Goal: Task Accomplishment & Management: Manage account settings

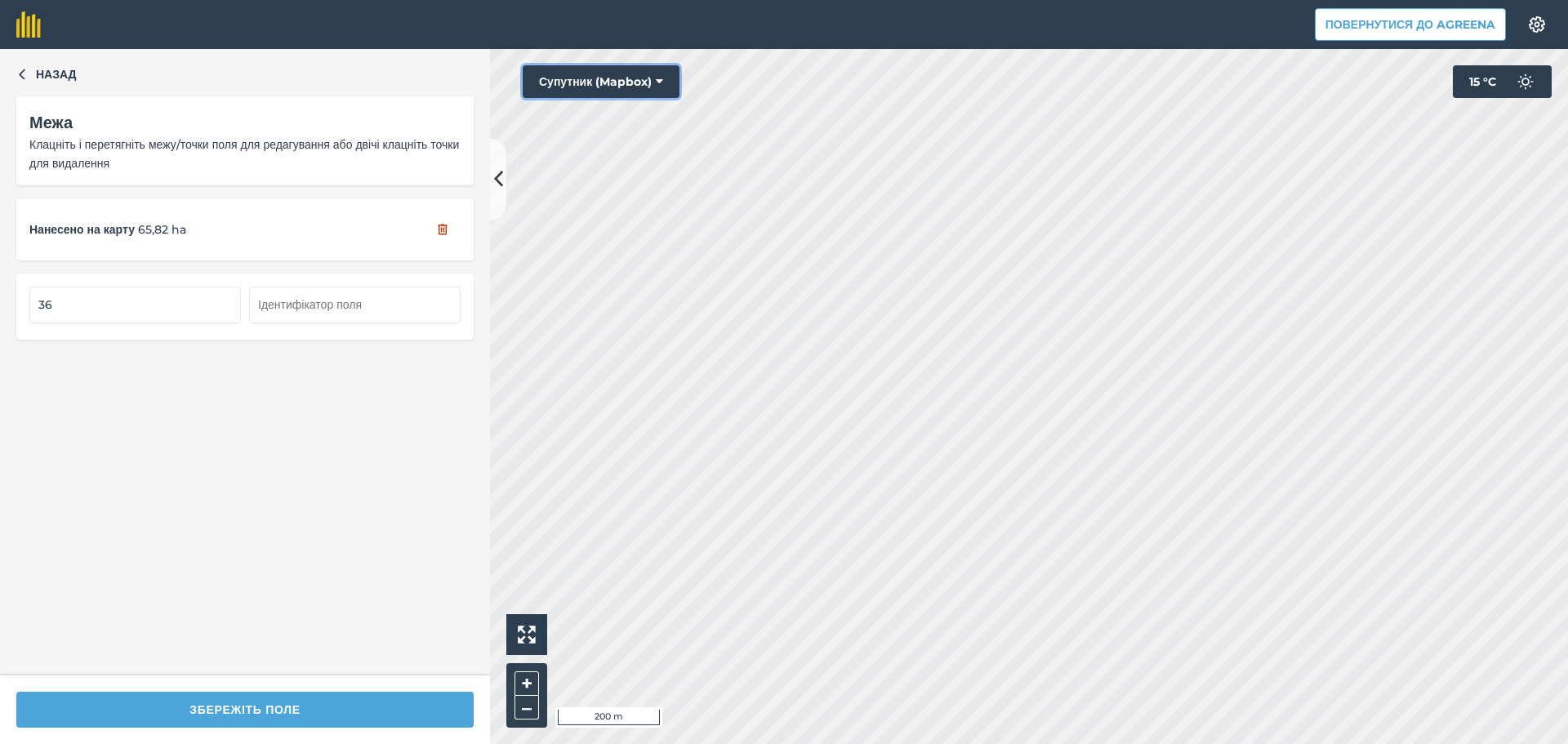
click at [650, 77] on button "Супутник (Mapbox)" at bounding box center [600, 81] width 156 height 32
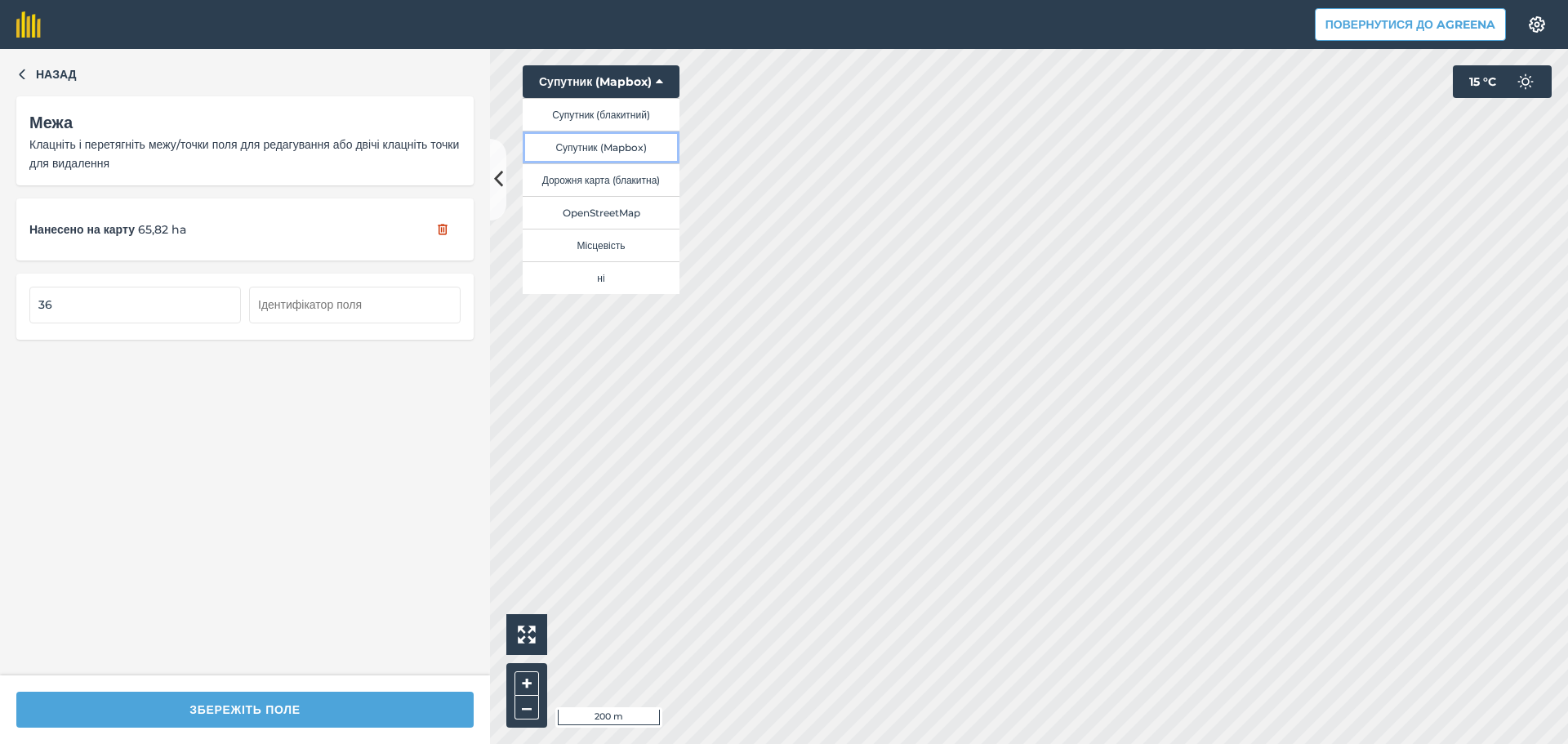
click at [628, 144] on button "Супутник (Mapbox)" at bounding box center [600, 147] width 156 height 32
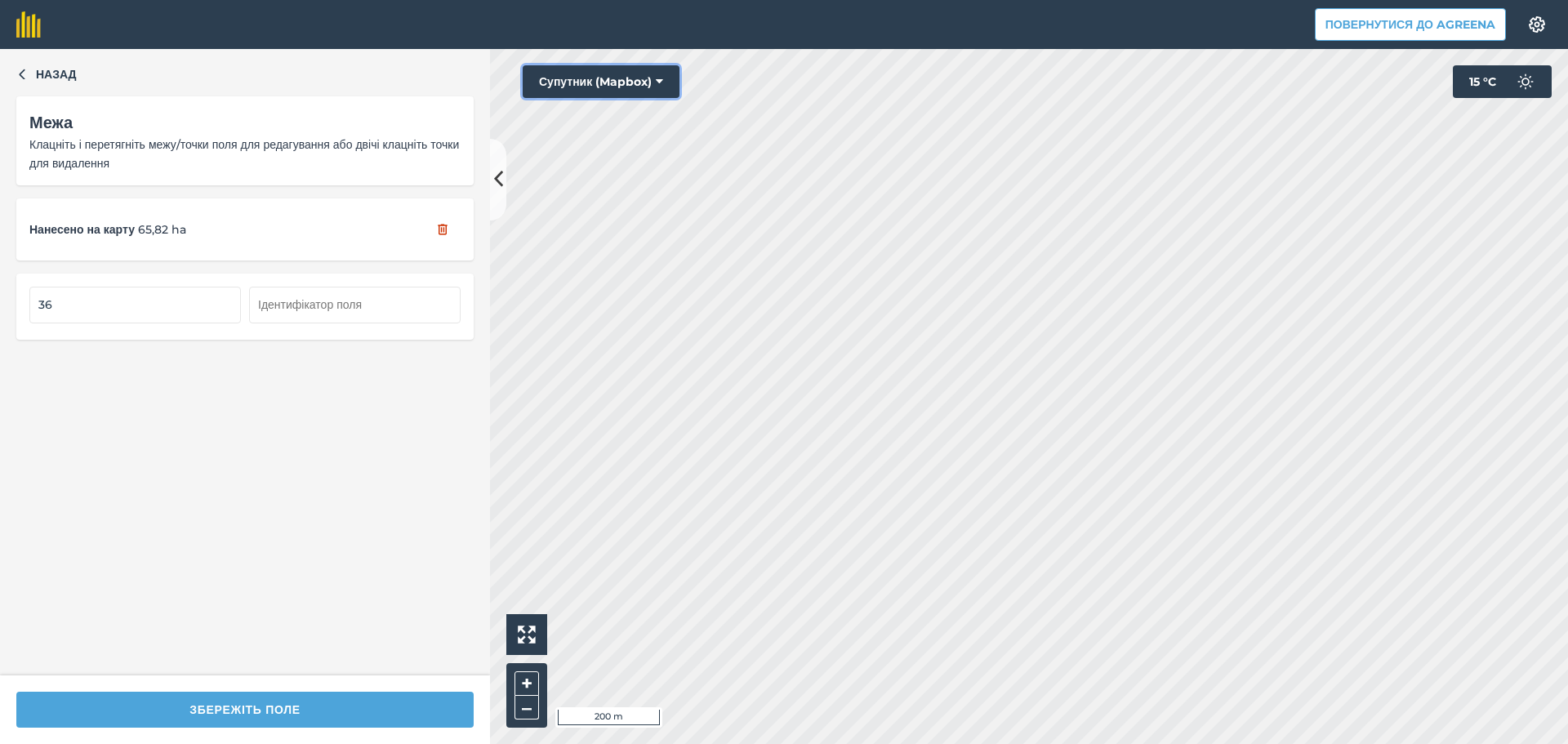
click at [651, 82] on button "Супутник (Mapbox)" at bounding box center [600, 81] width 156 height 32
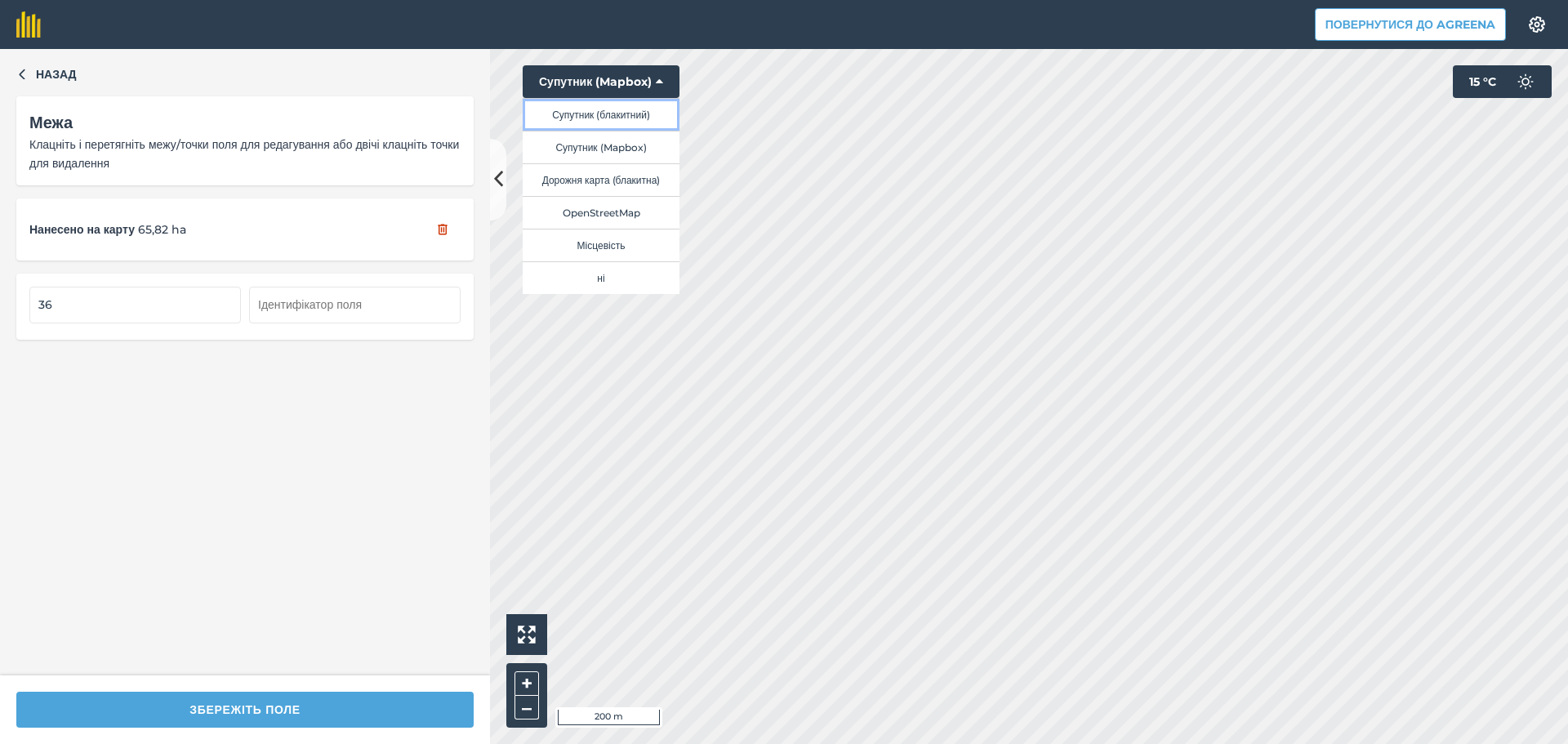
click at [633, 113] on button "Супутник (блакитний)" at bounding box center [600, 114] width 156 height 32
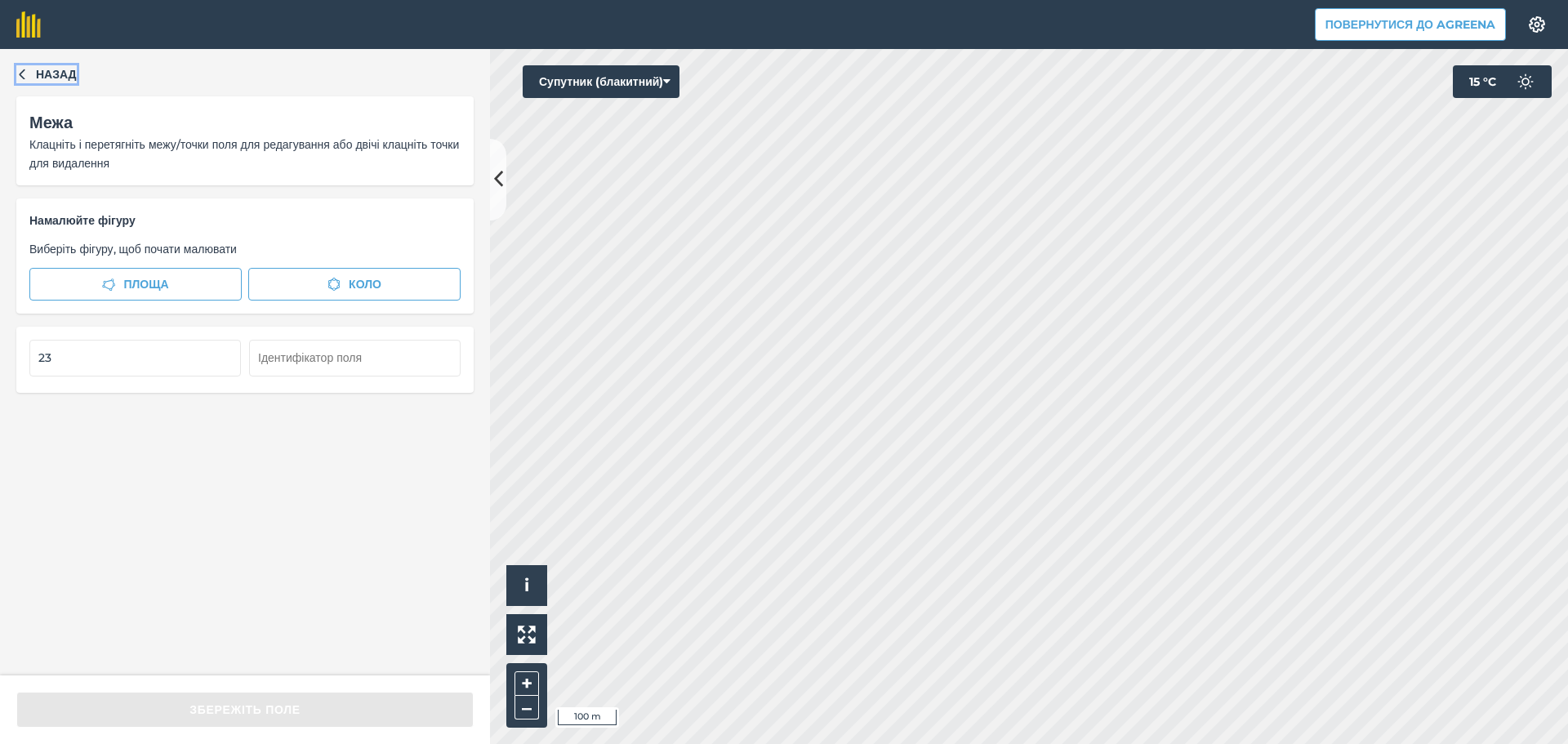
click at [26, 74] on icon "button" at bounding box center [23, 74] width 12 height 12
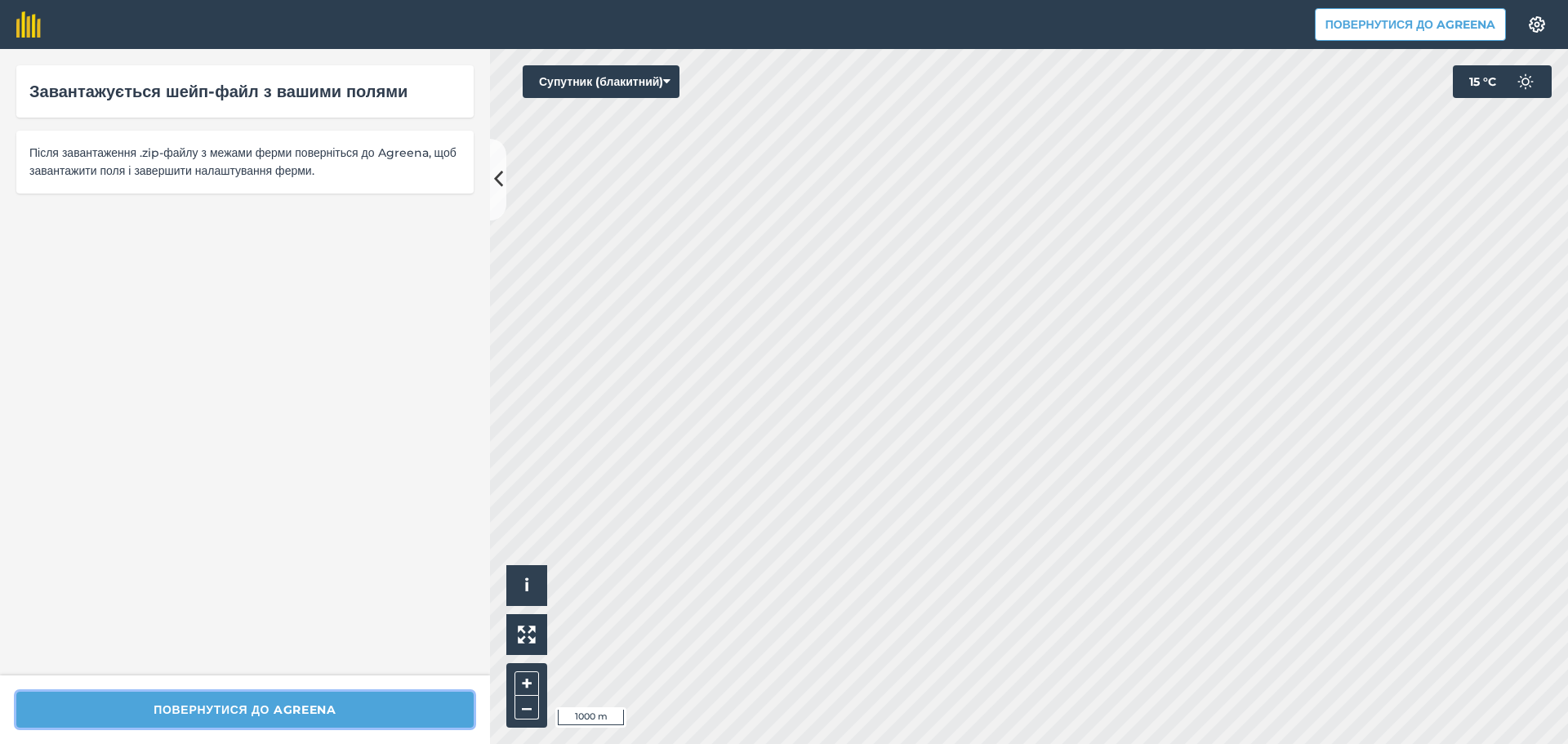
click at [247, 705] on button "Повернутися до Agreena" at bounding box center [245, 710] width 457 height 36
